Goal: Use online tool/utility

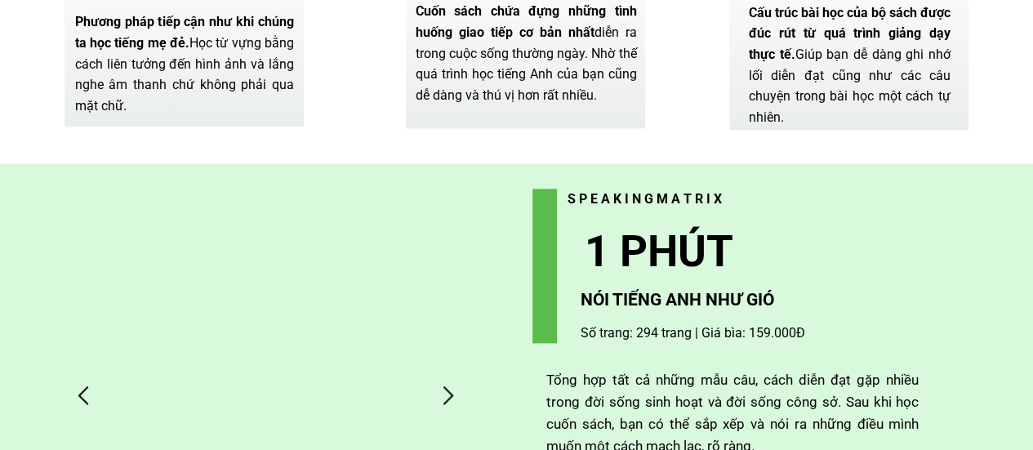
scroll to position [4082, 0]
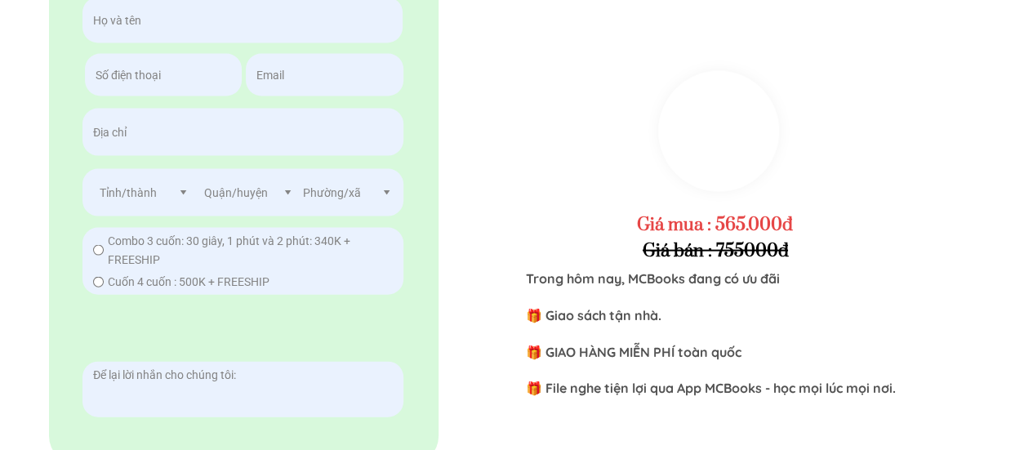
scroll to position [8001, 0]
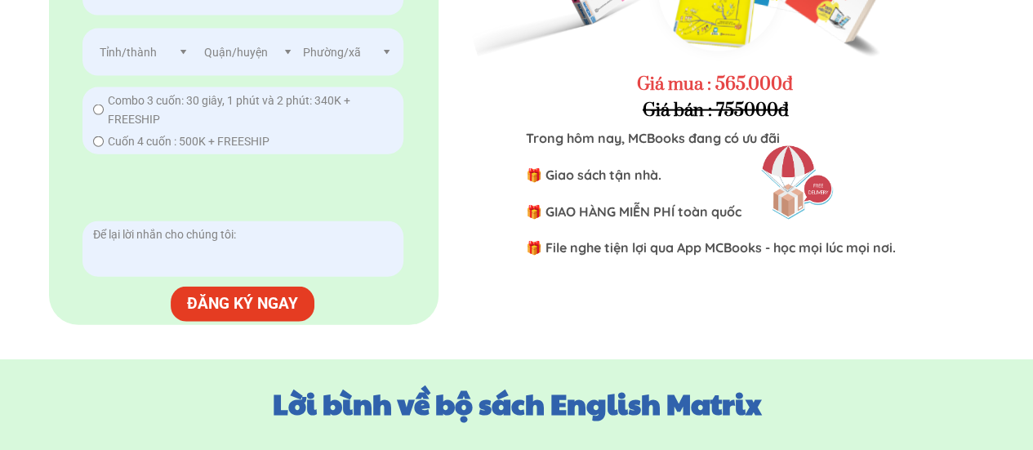
click at [100, 115] on input "radio" at bounding box center [98, 110] width 11 height 11
radio input "true"
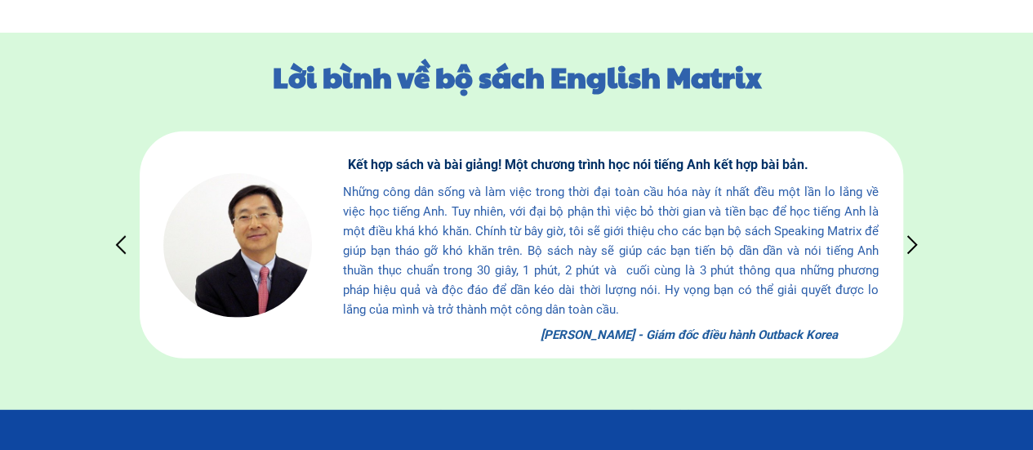
click at [917, 249] on div at bounding box center [912, 244] width 27 height 27
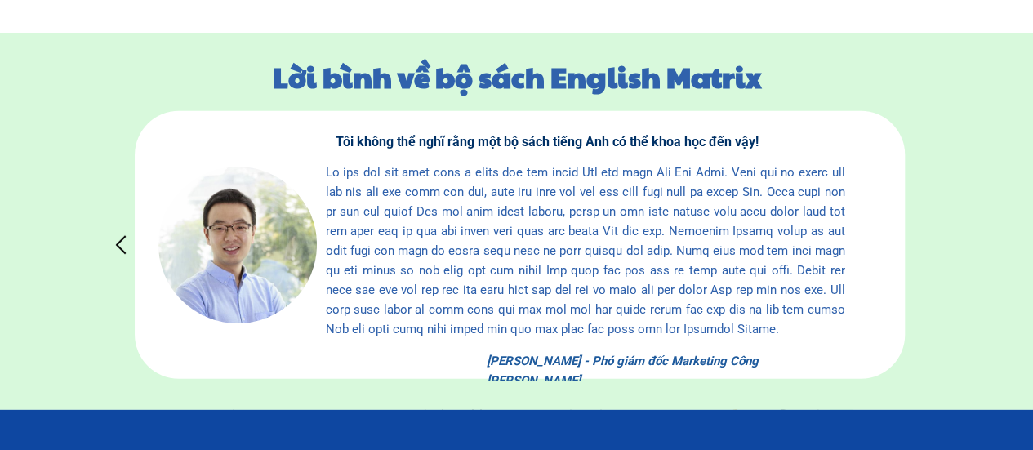
click at [915, 243] on div at bounding box center [912, 244] width 27 height 27
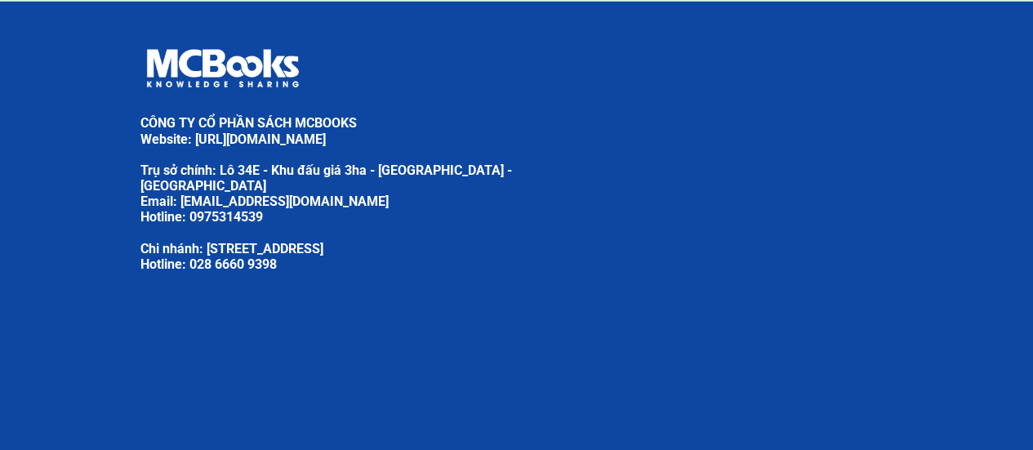
scroll to position [8745, 0]
